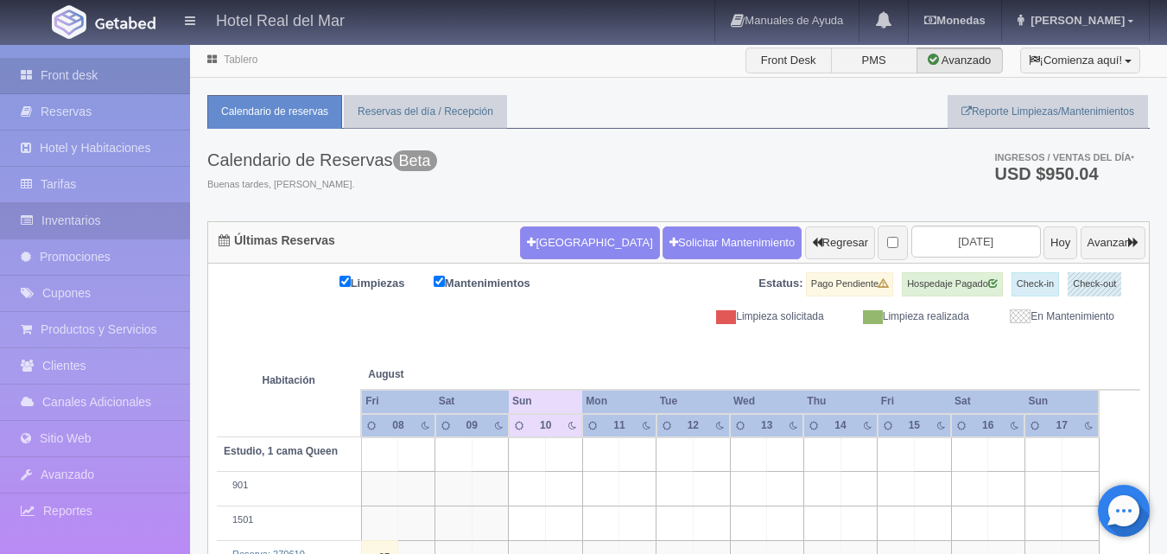
click at [99, 219] on link "Inventarios" at bounding box center [95, 220] width 190 height 35
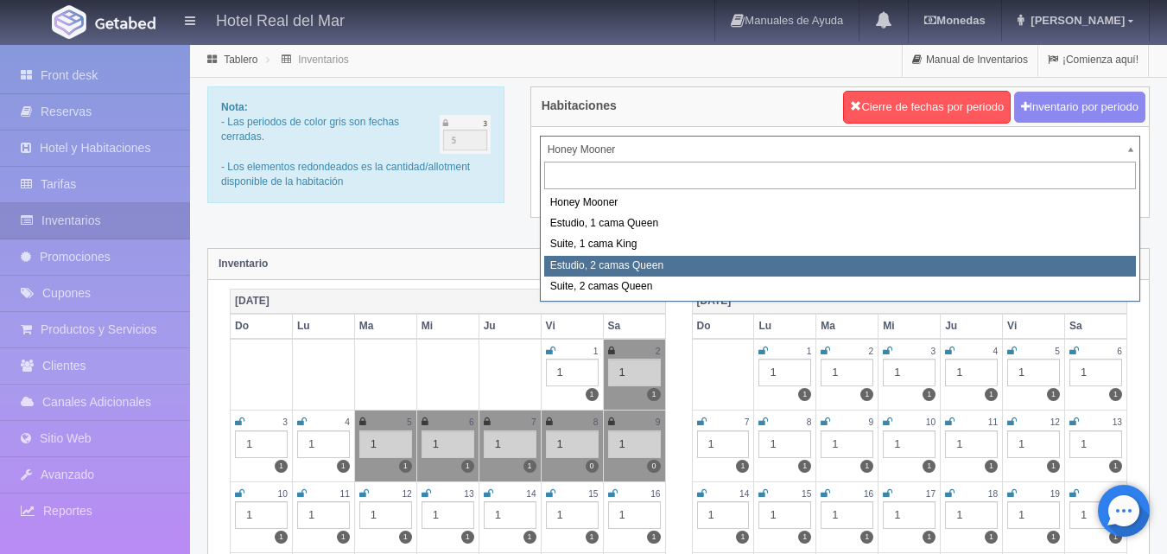
select select "2270"
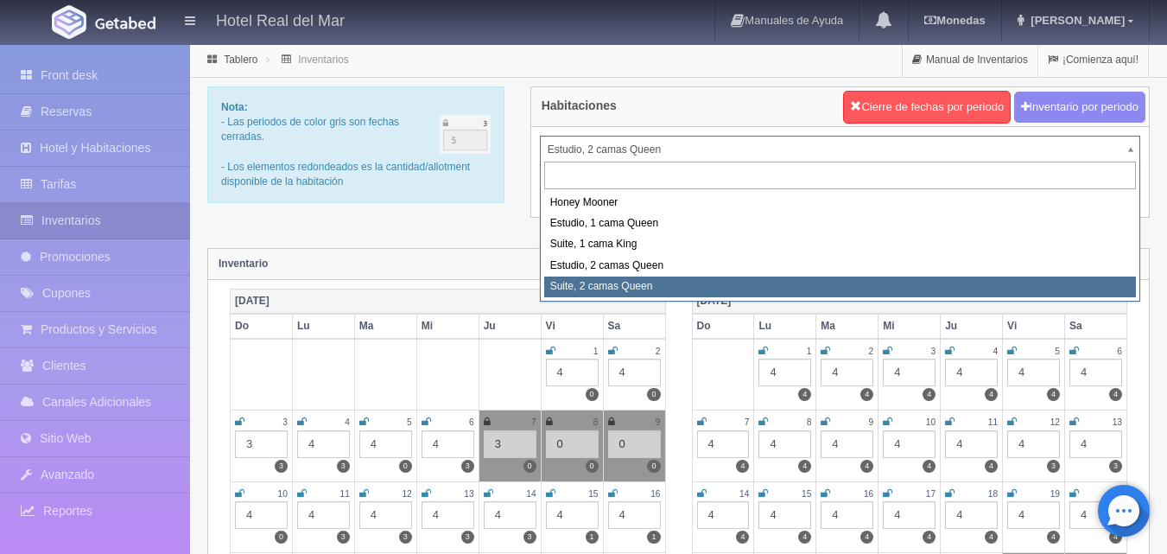
select select "2271"
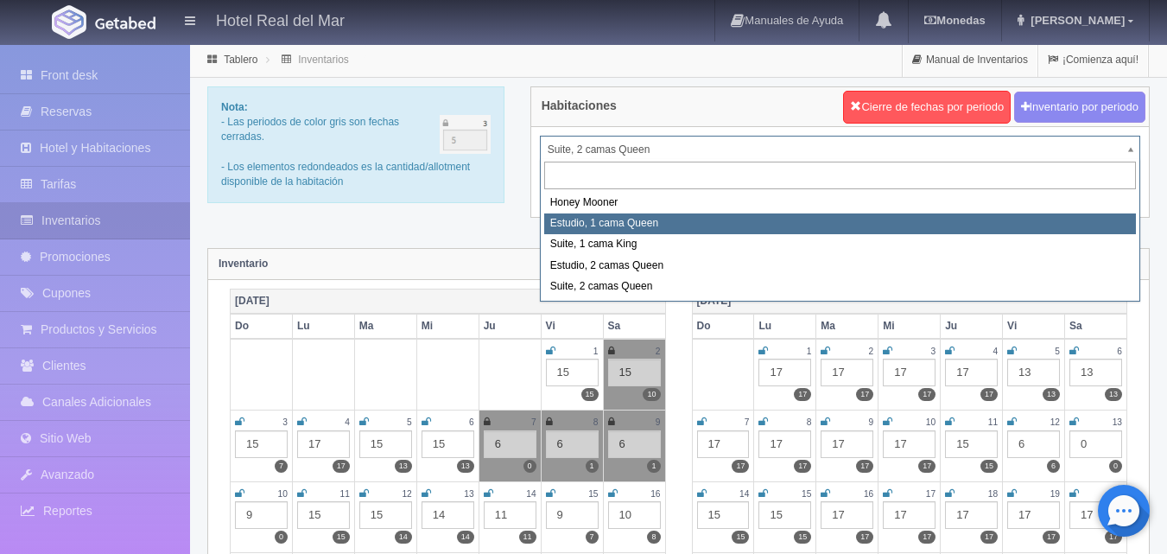
select select "2268"
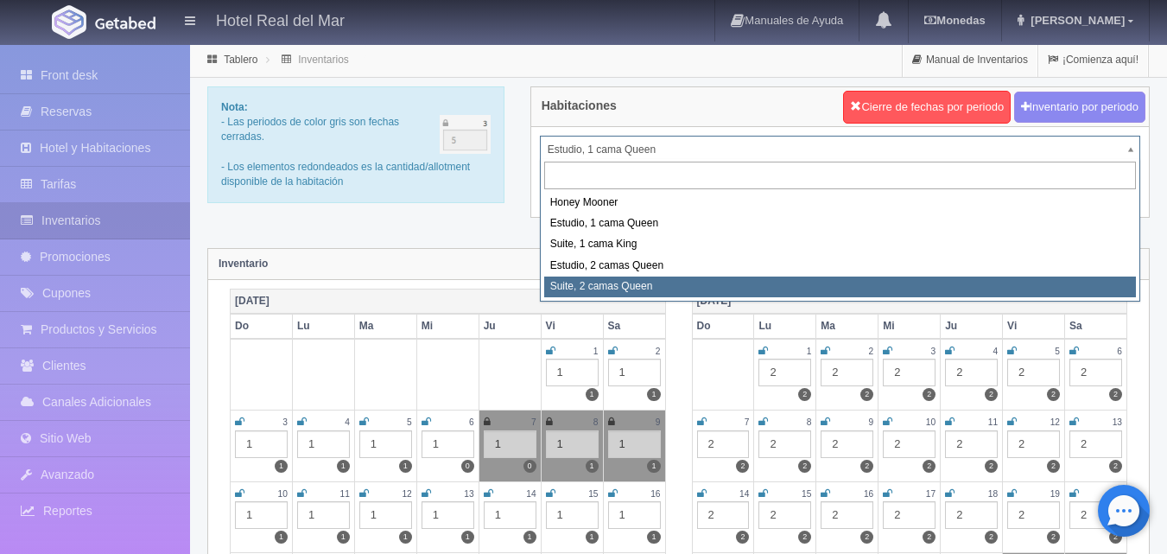
select select "2271"
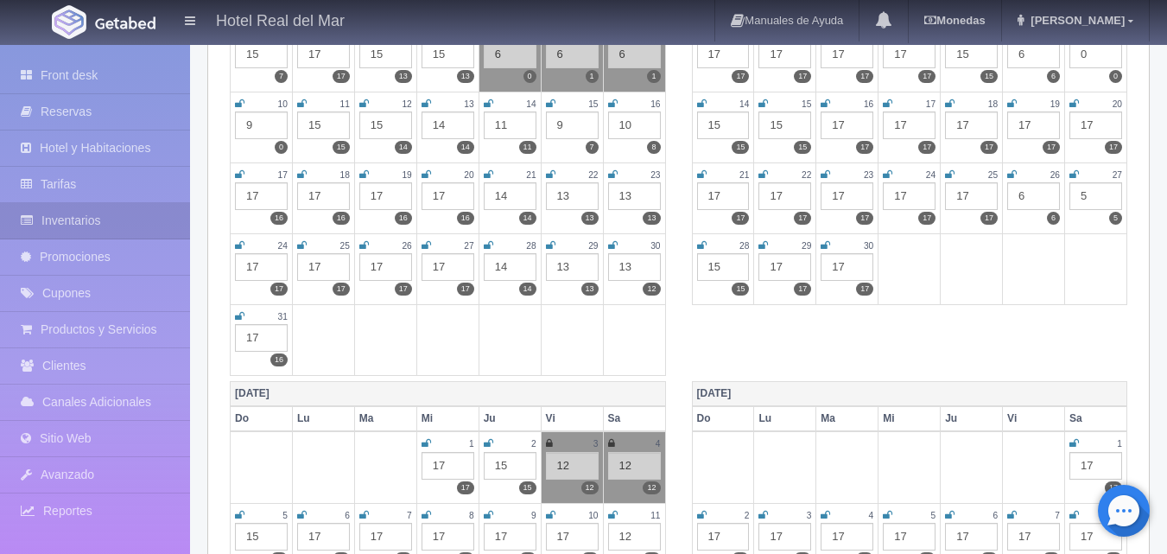
scroll to position [346, 0]
